Goal: Task Accomplishment & Management: Use online tool/utility

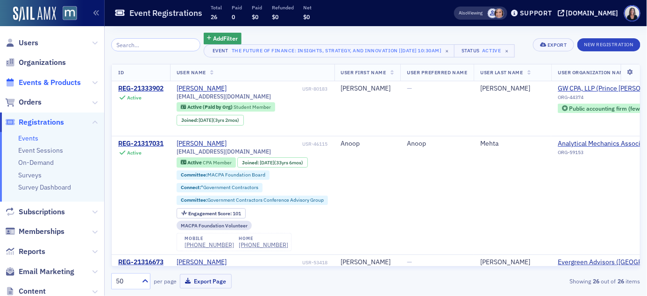
click at [56, 81] on span "Events & Products" at bounding box center [50, 83] width 62 height 10
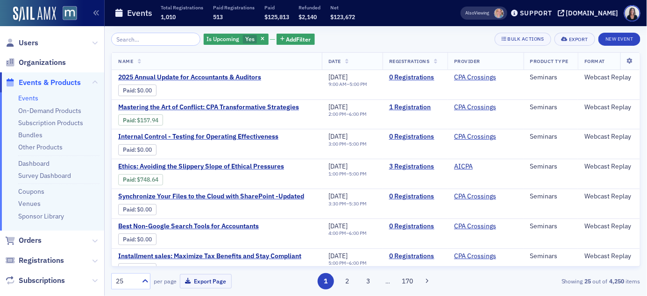
click at [163, 40] on input "search" at bounding box center [155, 39] width 89 height 13
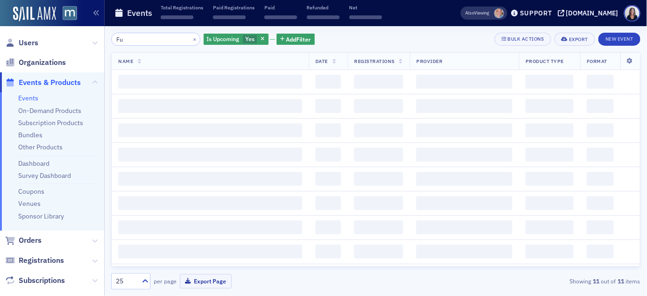
type input "F"
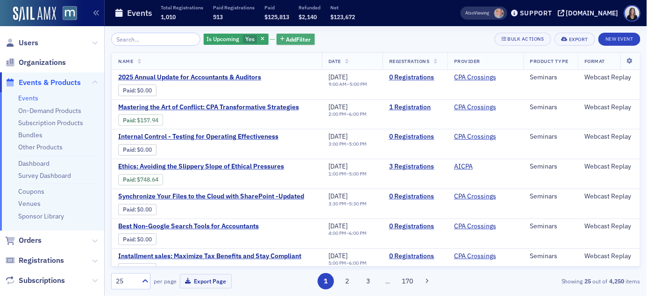
click at [286, 40] on span "Add Filter" at bounding box center [298, 39] width 25 height 8
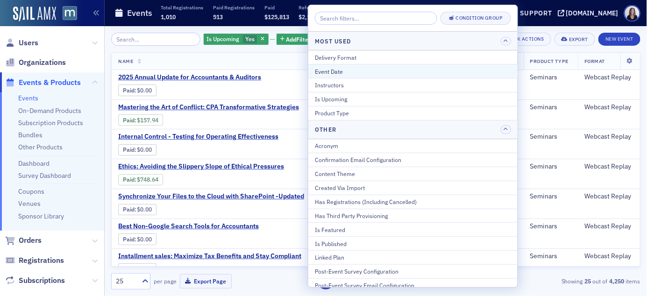
click at [330, 71] on div "Event Date" at bounding box center [413, 71] width 196 height 8
select select "8"
select select "2025"
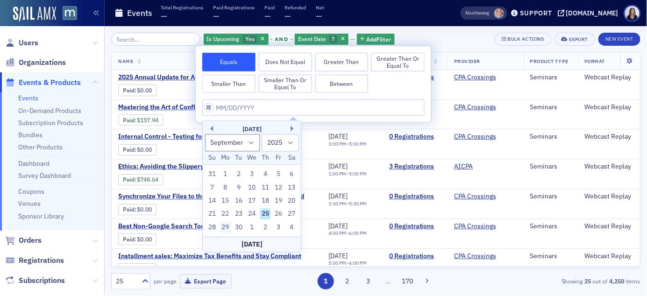
click at [228, 225] on div "29" at bounding box center [225, 227] width 11 height 11
type input "09/29/2025"
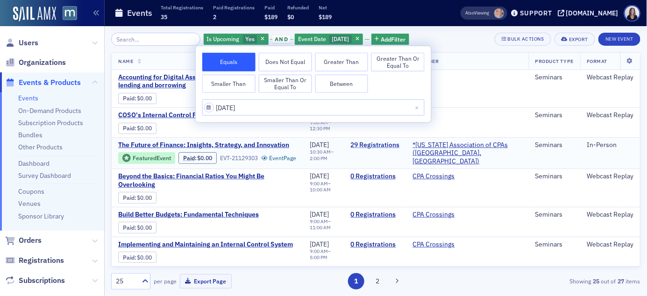
click at [387, 146] on link "29 Registrations" at bounding box center [374, 145] width 49 height 8
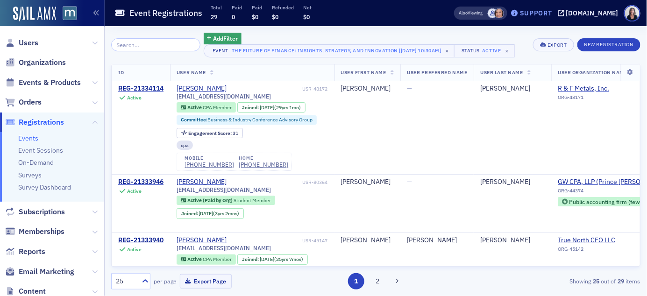
click at [550, 14] on div "Support" at bounding box center [536, 13] width 32 height 8
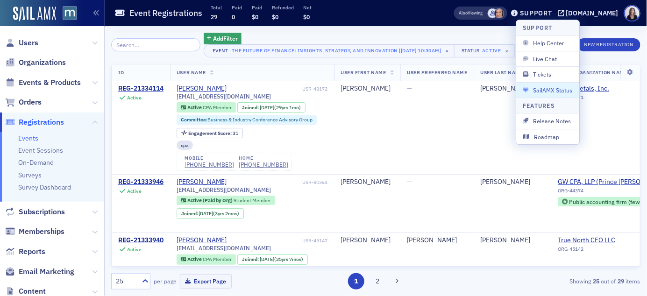
click at [565, 93] on span "SailAMX Status" at bounding box center [548, 90] width 50 height 8
